Goal: Task Accomplishment & Management: Complete application form

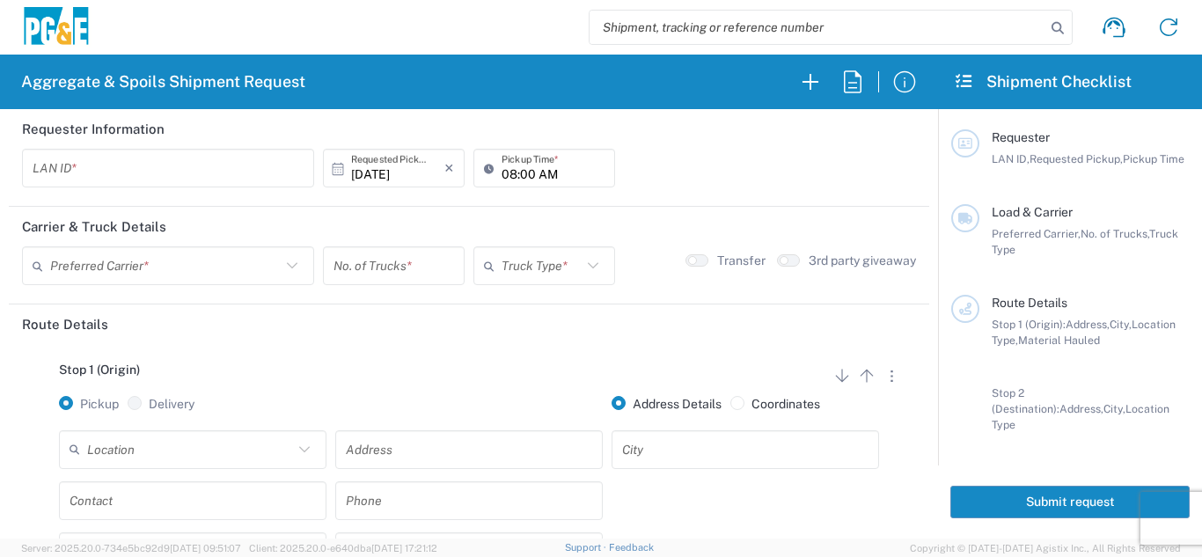
click at [166, 163] on input "text" at bounding box center [168, 168] width 271 height 31
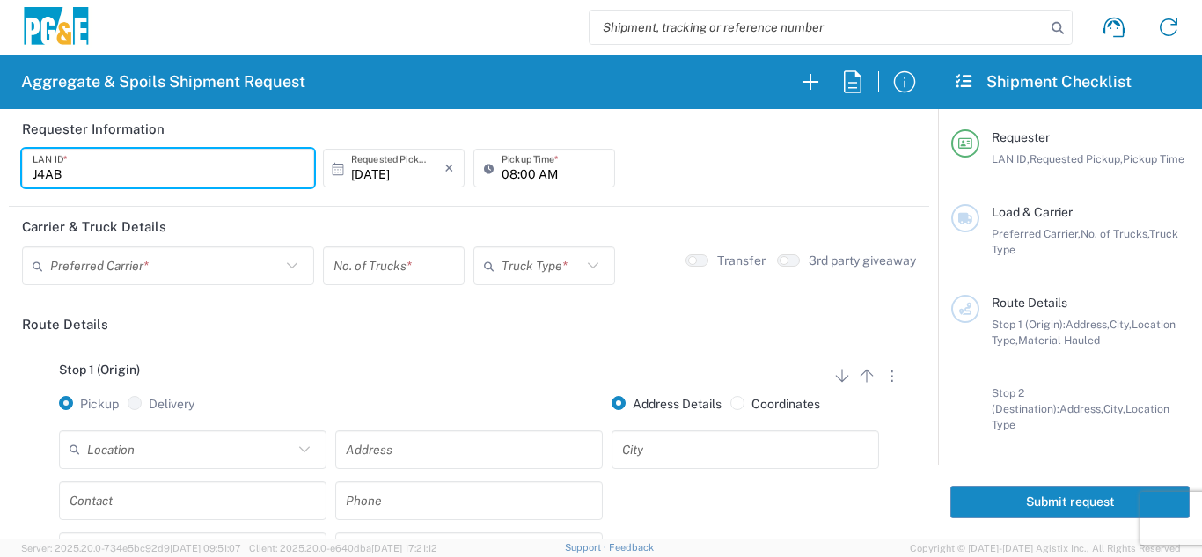
type input "J4AB"
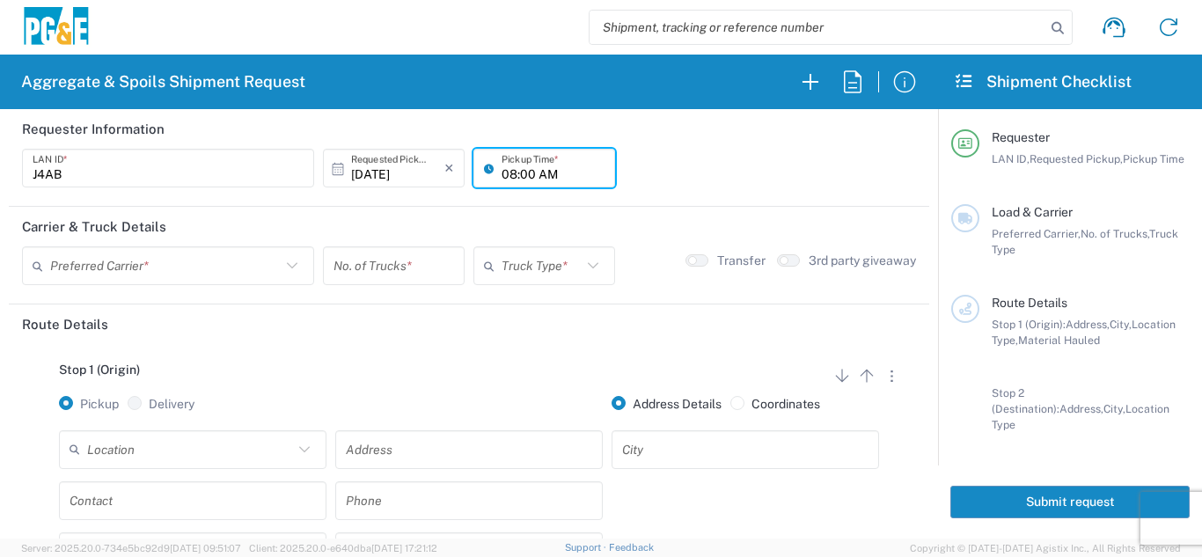
click at [507, 169] on input "08:00 AM" at bounding box center [553, 168] width 103 height 31
click at [524, 173] on input "05:00 AM" at bounding box center [553, 168] width 103 height 31
type input "05:30 AM"
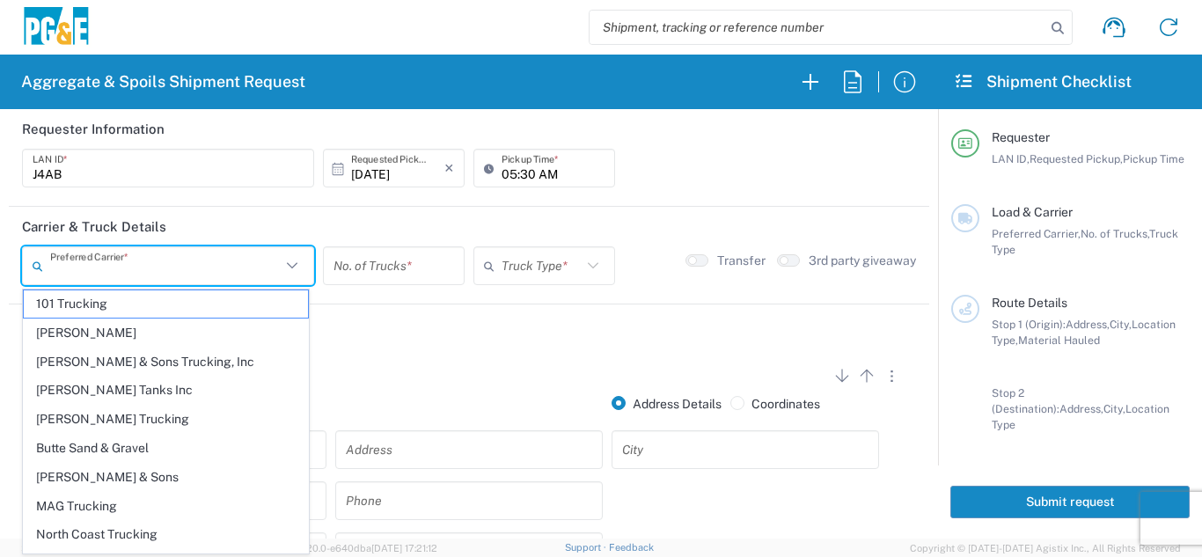
click at [117, 269] on input "text" at bounding box center [165, 266] width 231 height 31
click at [141, 395] on span "[PERSON_NAME] Tanks Inc" at bounding box center [166, 390] width 284 height 27
type input "[PERSON_NAME] Tanks Inc"
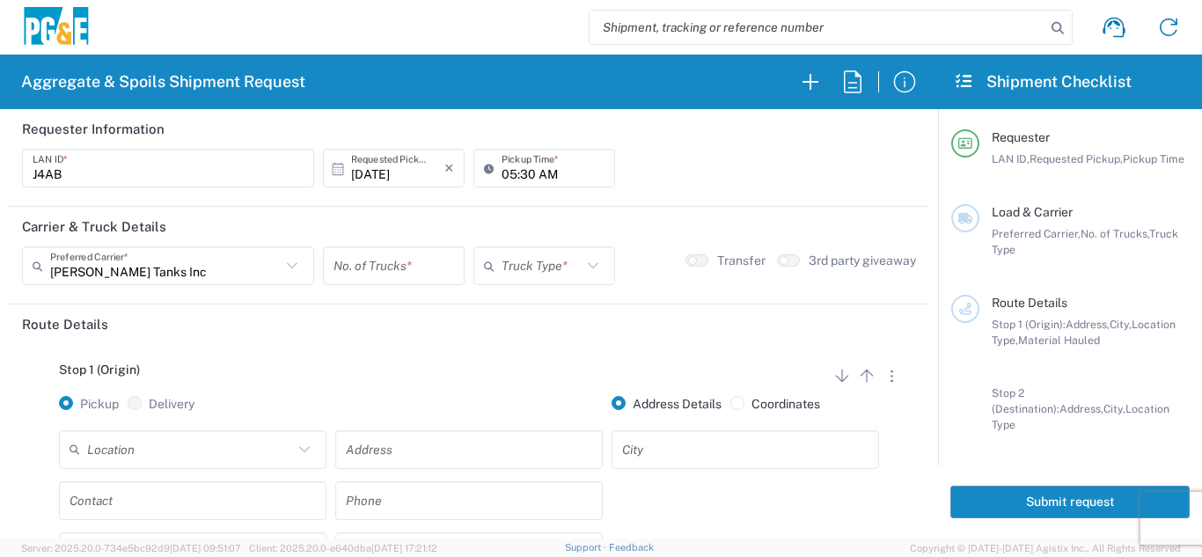
click at [381, 273] on input "number" at bounding box center [394, 266] width 121 height 31
type input "5"
click at [502, 266] on input "text" at bounding box center [542, 266] width 80 height 31
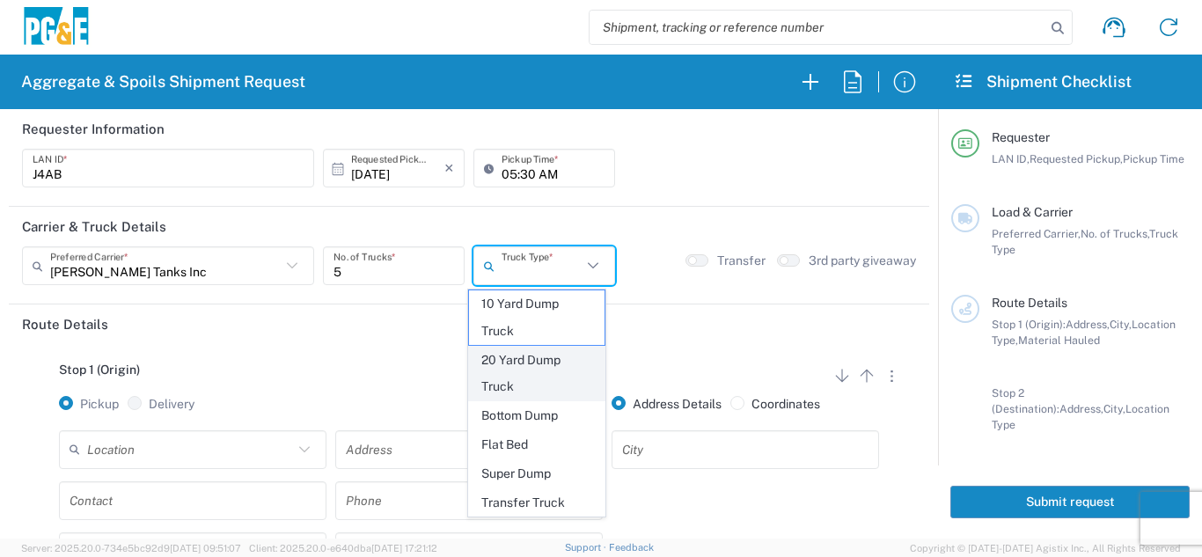
click at [490, 358] on span "20 Yard Dump Truck" at bounding box center [537, 374] width 136 height 55
type input "20 Yard Dump Truck"
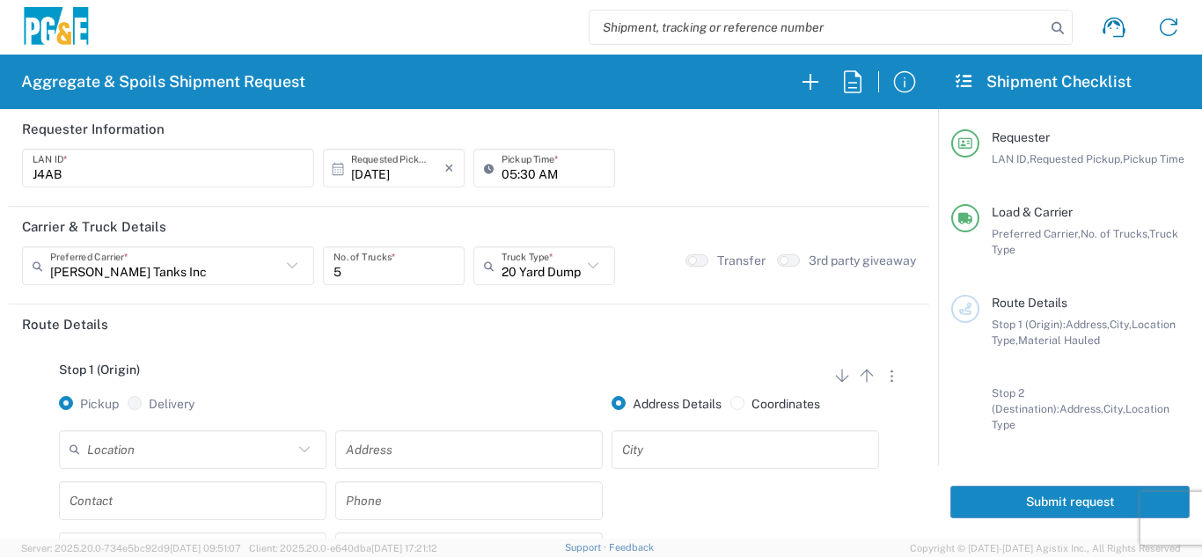
click at [448, 348] on div "Stop 1 (Origin) Add Stop Above Add Stop Below Remove Stop Pickup Delivery Addre…" at bounding box center [469, 482] width 894 height 276
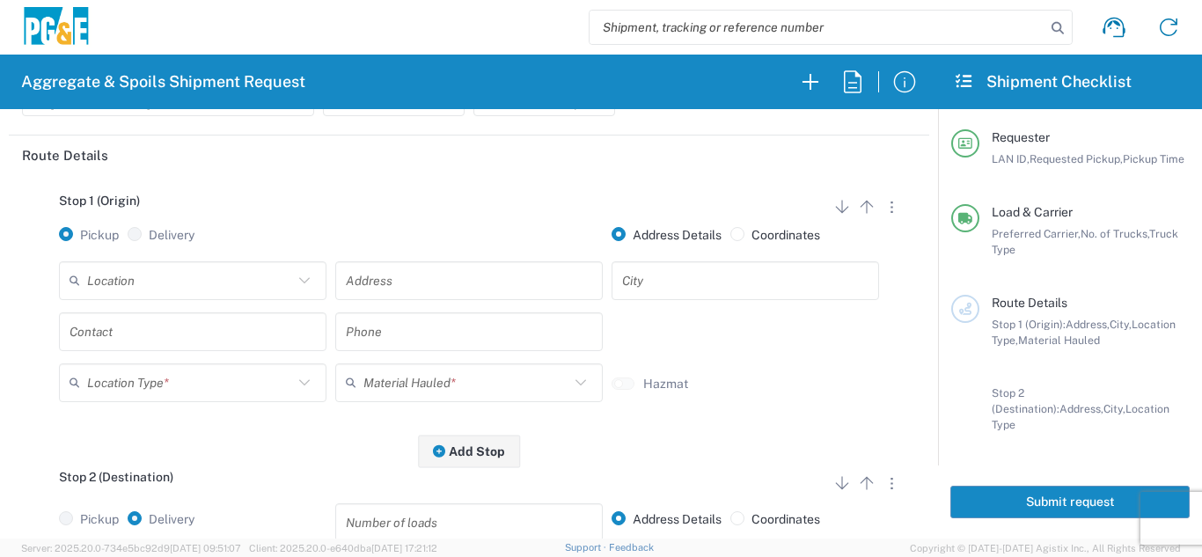
scroll to position [176, 0]
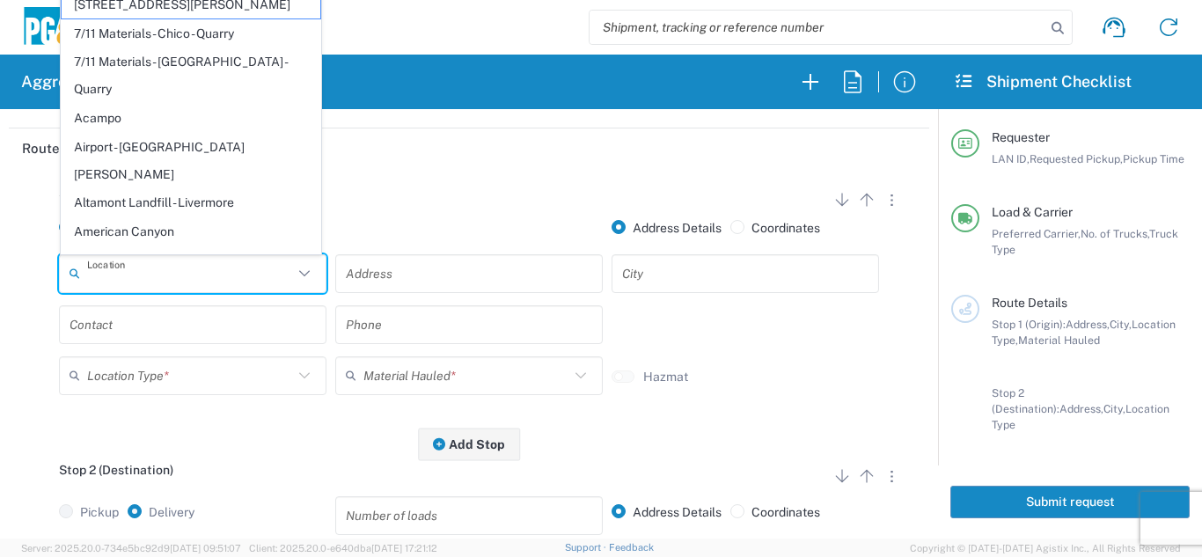
click at [209, 275] on input "text" at bounding box center [190, 273] width 206 height 31
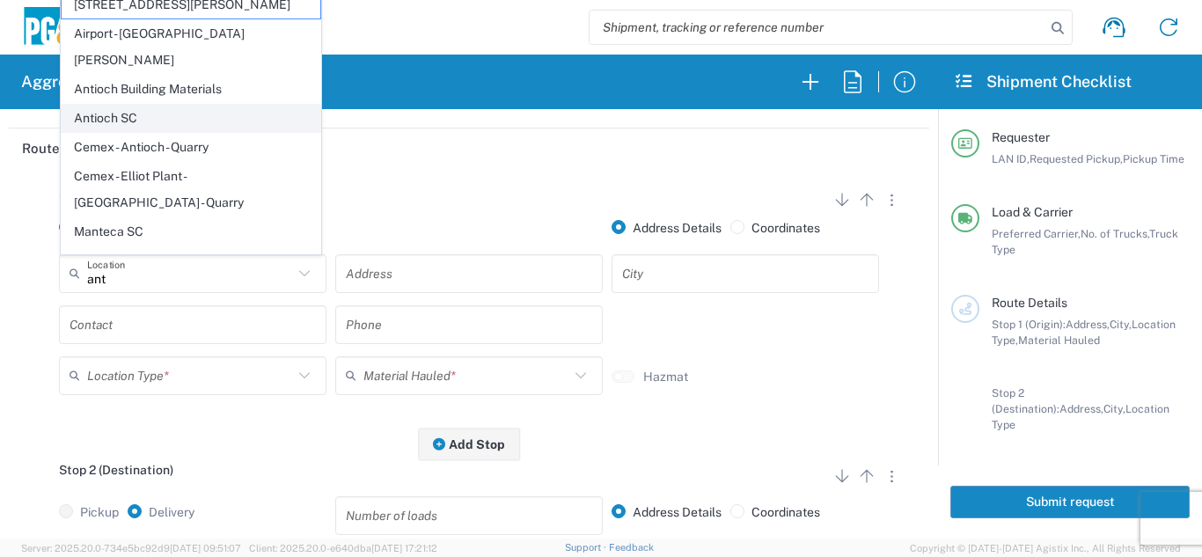
click at [129, 105] on span "Antioch SC" at bounding box center [191, 118] width 259 height 27
type input "Antioch SC"
type input "[STREET_ADDRESS]"
type input "Antioch"
type input "Business No Loading Dock"
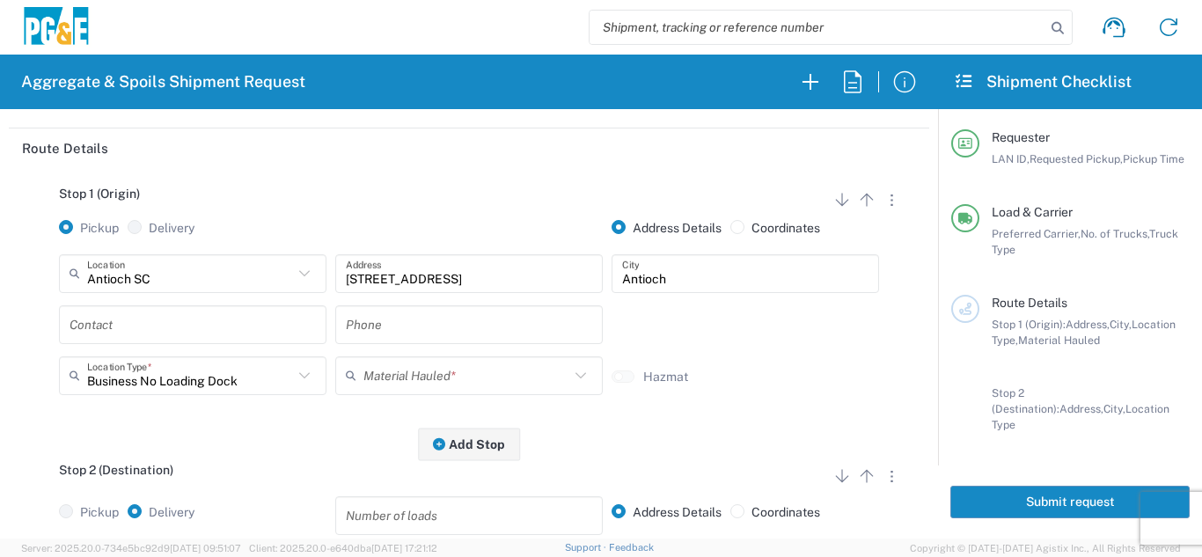
click at [154, 317] on input "text" at bounding box center [193, 324] width 246 height 31
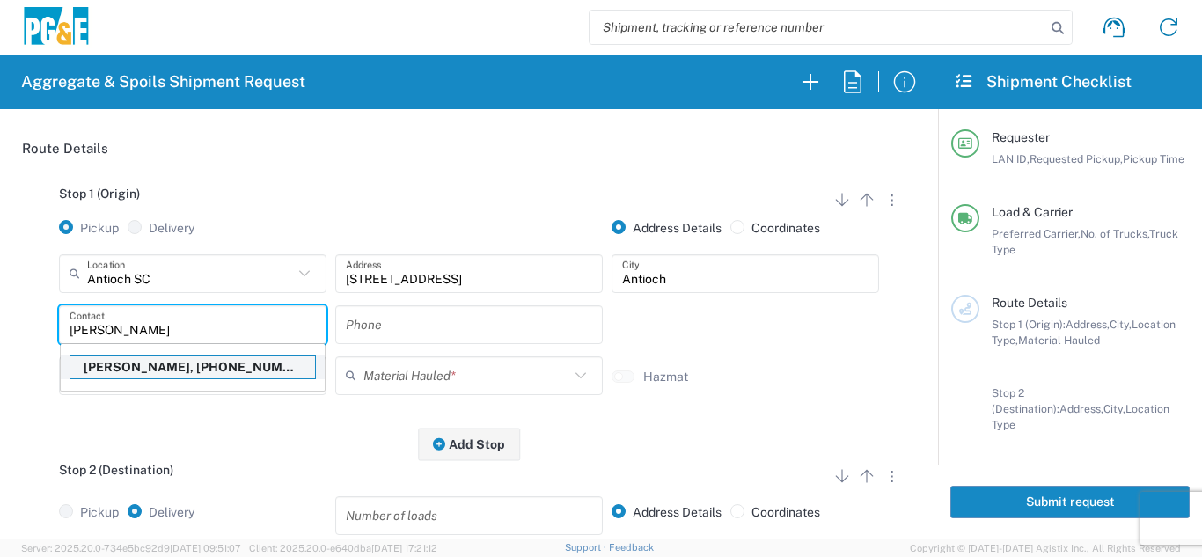
click at [164, 378] on p "[PERSON_NAME], [PHONE_NUMBER]" at bounding box center [192, 367] width 245 height 22
type input "[PERSON_NAME]"
type input "[PHONE_NUMBER]"
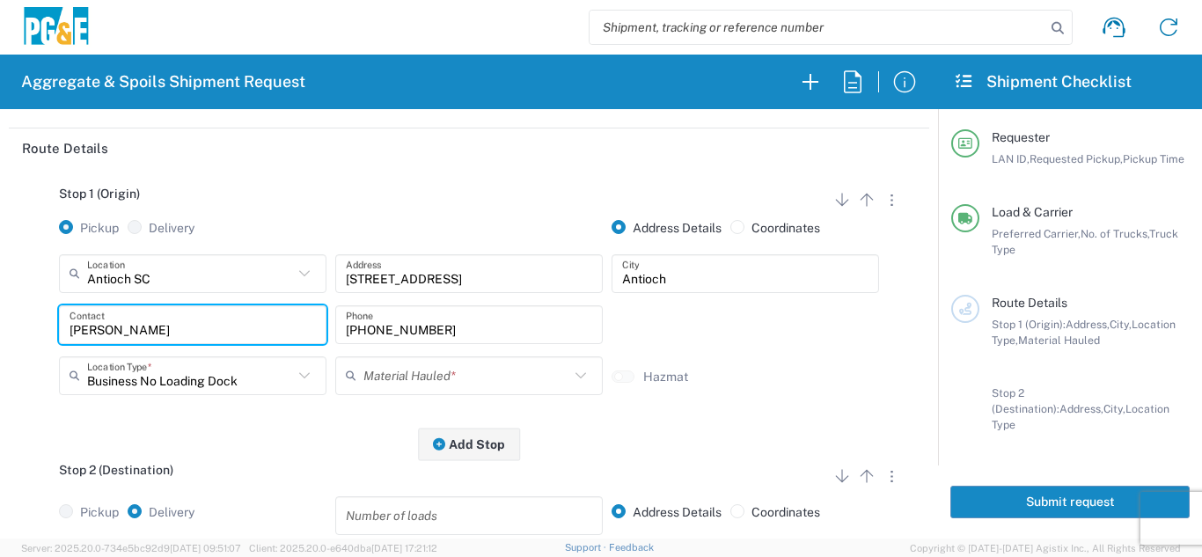
click at [368, 374] on input "text" at bounding box center [466, 375] width 206 height 31
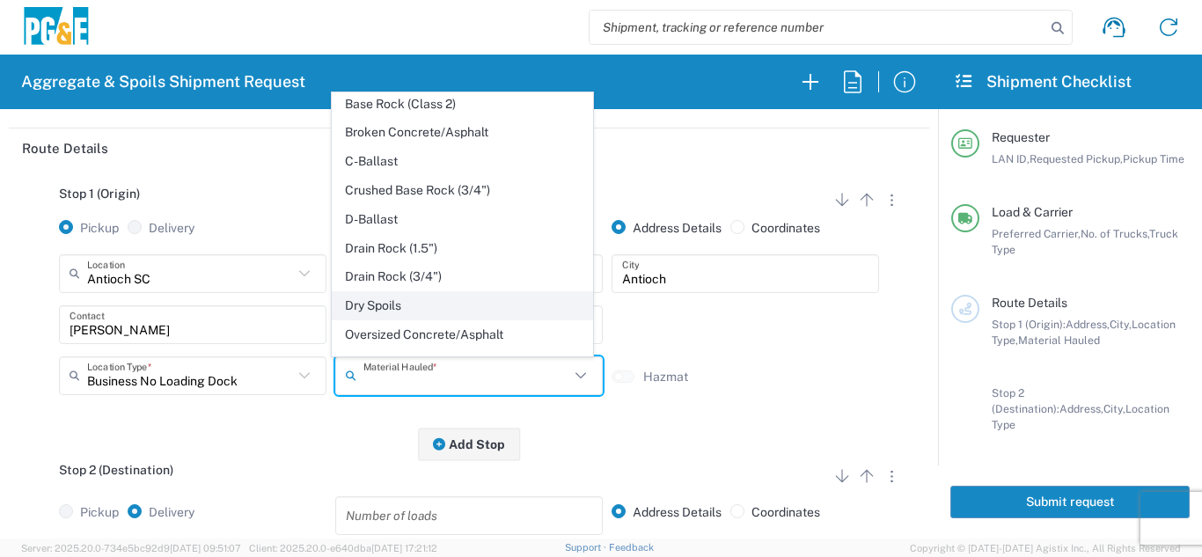
click at [383, 313] on span "Dry Spoils" at bounding box center [462, 305] width 259 height 27
type input "Dry Spoils"
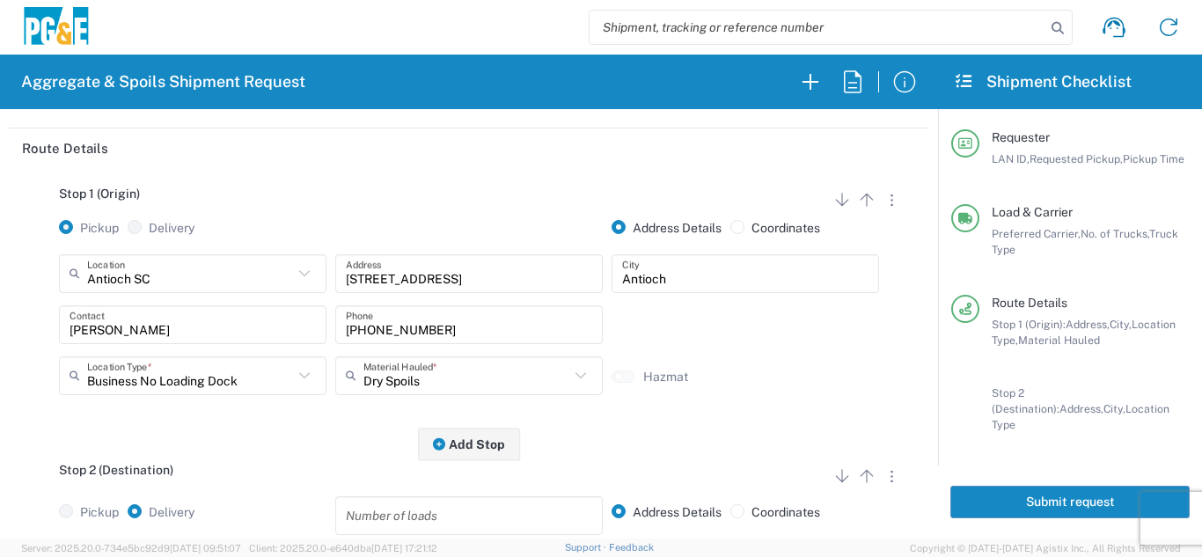
click at [283, 401] on div "Business No Loading Dock Location Type * Business No Loading Dock Business (Gen…" at bounding box center [193, 381] width 276 height 51
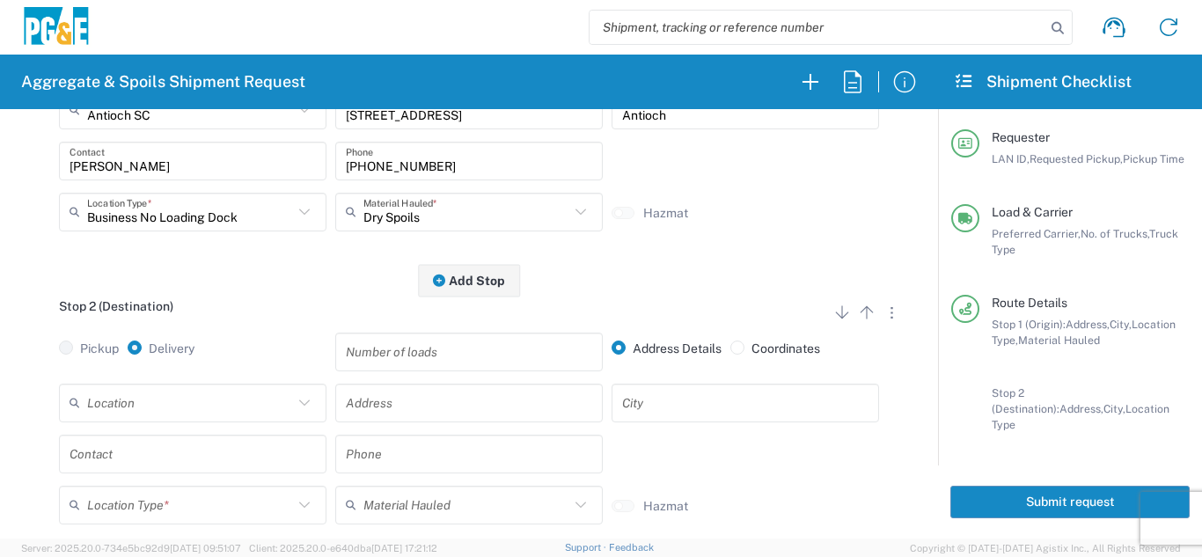
scroll to position [352, 0]
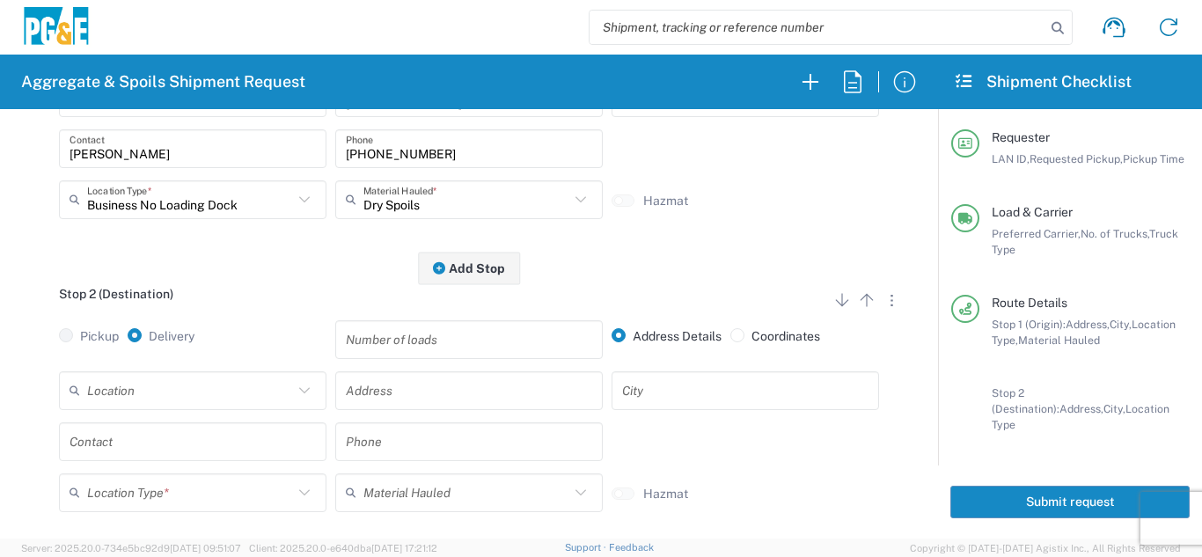
click at [193, 385] on input "text" at bounding box center [190, 390] width 206 height 31
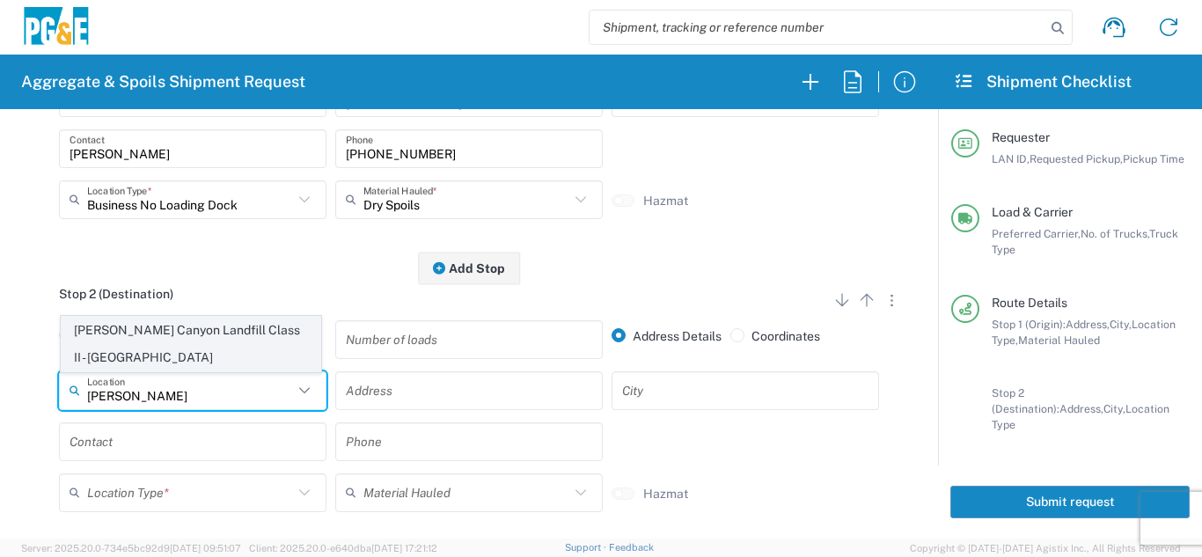
click at [165, 351] on span "[PERSON_NAME] Canyon Landfill Class II - [GEOGRAPHIC_DATA]" at bounding box center [191, 344] width 259 height 55
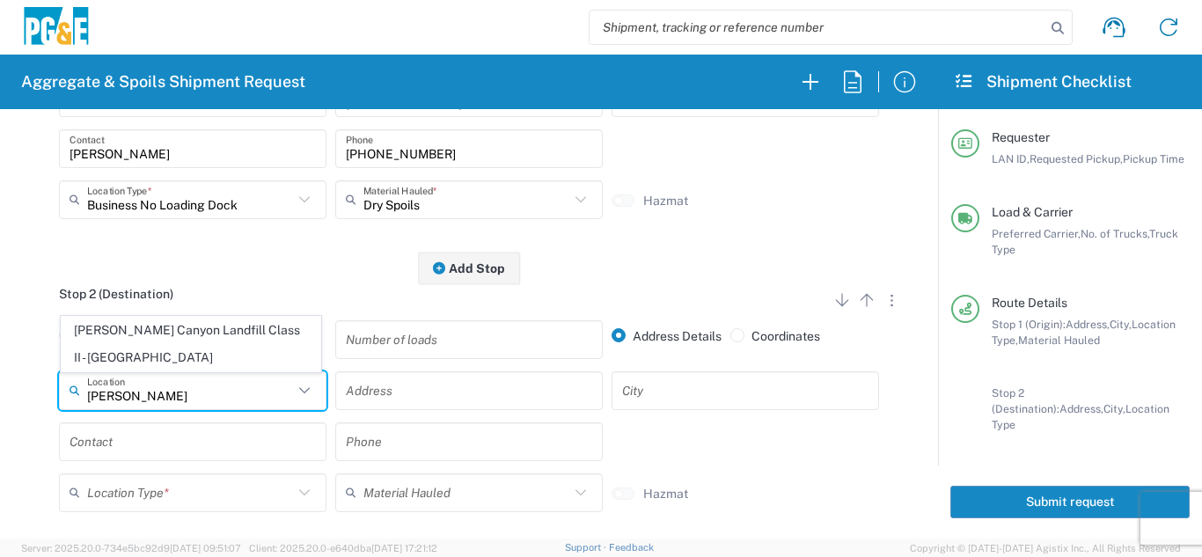
type input "[PERSON_NAME] Canyon Landfill Class II - [GEOGRAPHIC_DATA]"
type input "[STREET_ADDRESS][PERSON_NAME]"
type input "[GEOGRAPHIC_DATA]"
type input "Landfill"
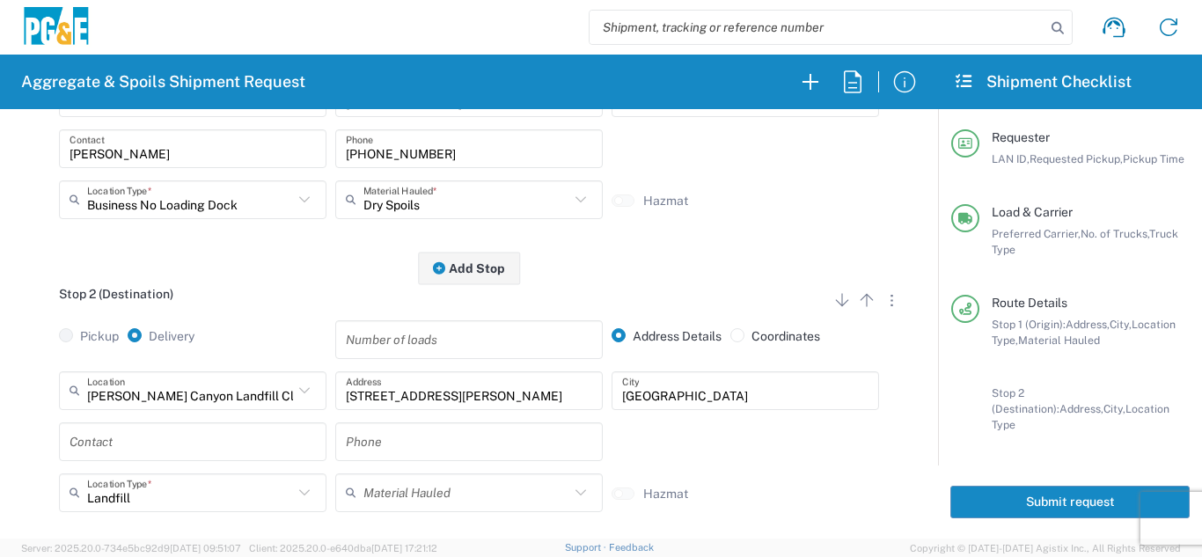
click at [121, 463] on div "Contact" at bounding box center [193, 447] width 276 height 51
click at [127, 444] on input "text" at bounding box center [193, 441] width 246 height 31
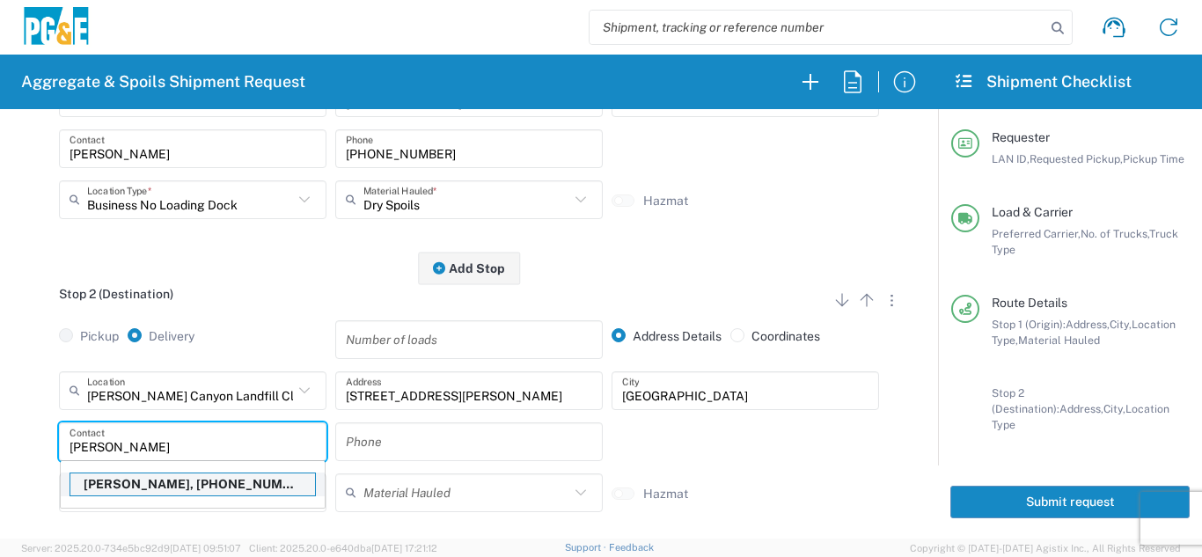
click at [136, 489] on p "[PERSON_NAME], [PHONE_NUMBER]" at bounding box center [192, 484] width 245 height 22
type input "[PERSON_NAME]"
type input "[PHONE_NUMBER]"
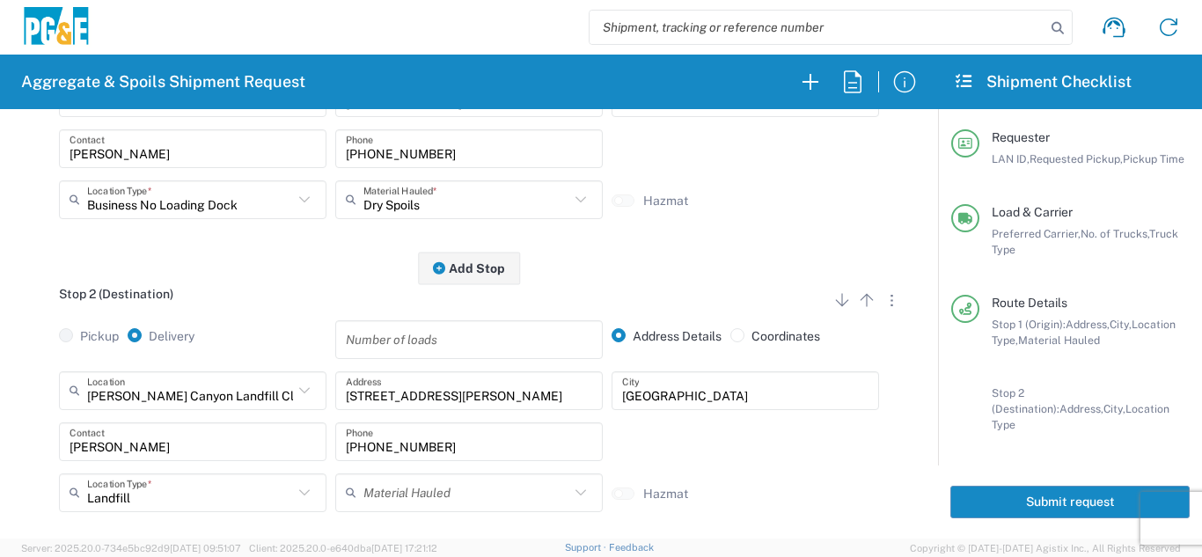
click at [21, 466] on main "Stop 1 (Origin) Add Stop Above Add Stop Below Remove Stop Pickup Delivery Addre…" at bounding box center [469, 286] width 920 height 589
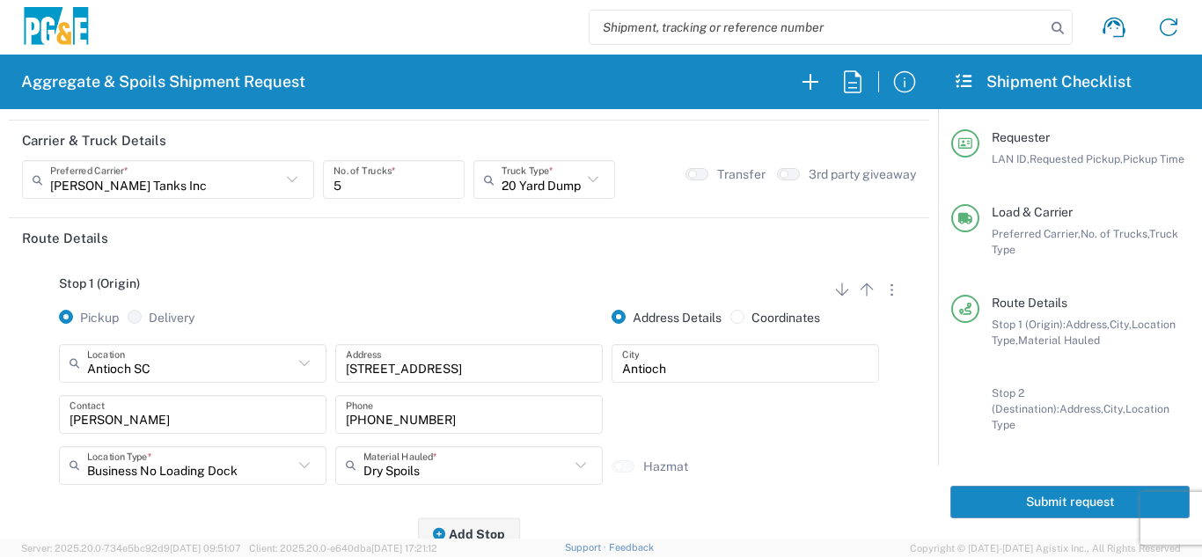
scroll to position [0, 0]
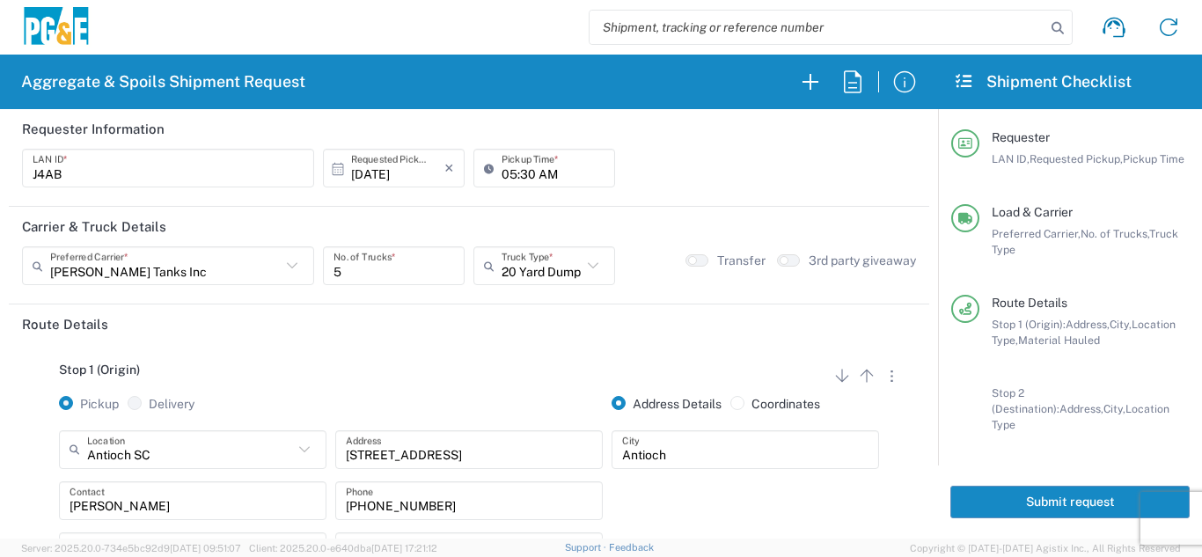
click at [1038, 487] on button "Submit request" at bounding box center [1069, 502] width 239 height 33
